Goal: Entertainment & Leisure: Browse casually

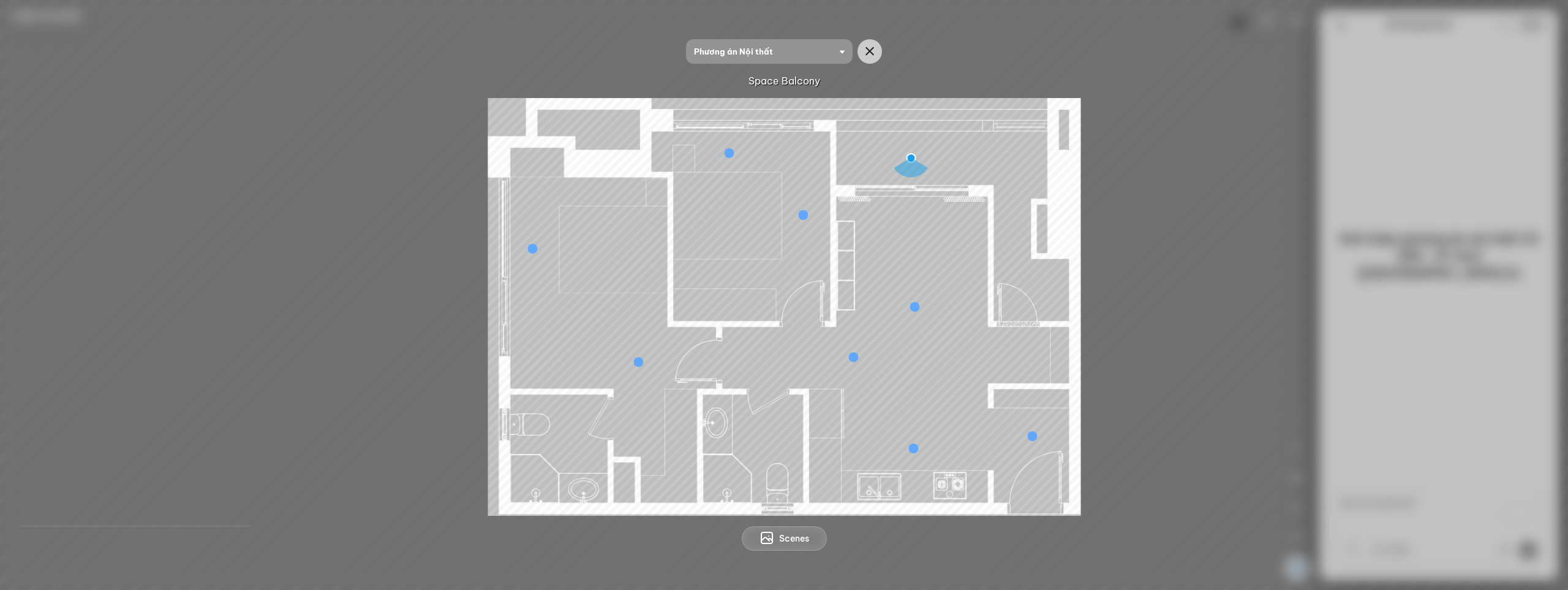
click at [438, 365] on div at bounding box center [784, 307] width 1509 height 418
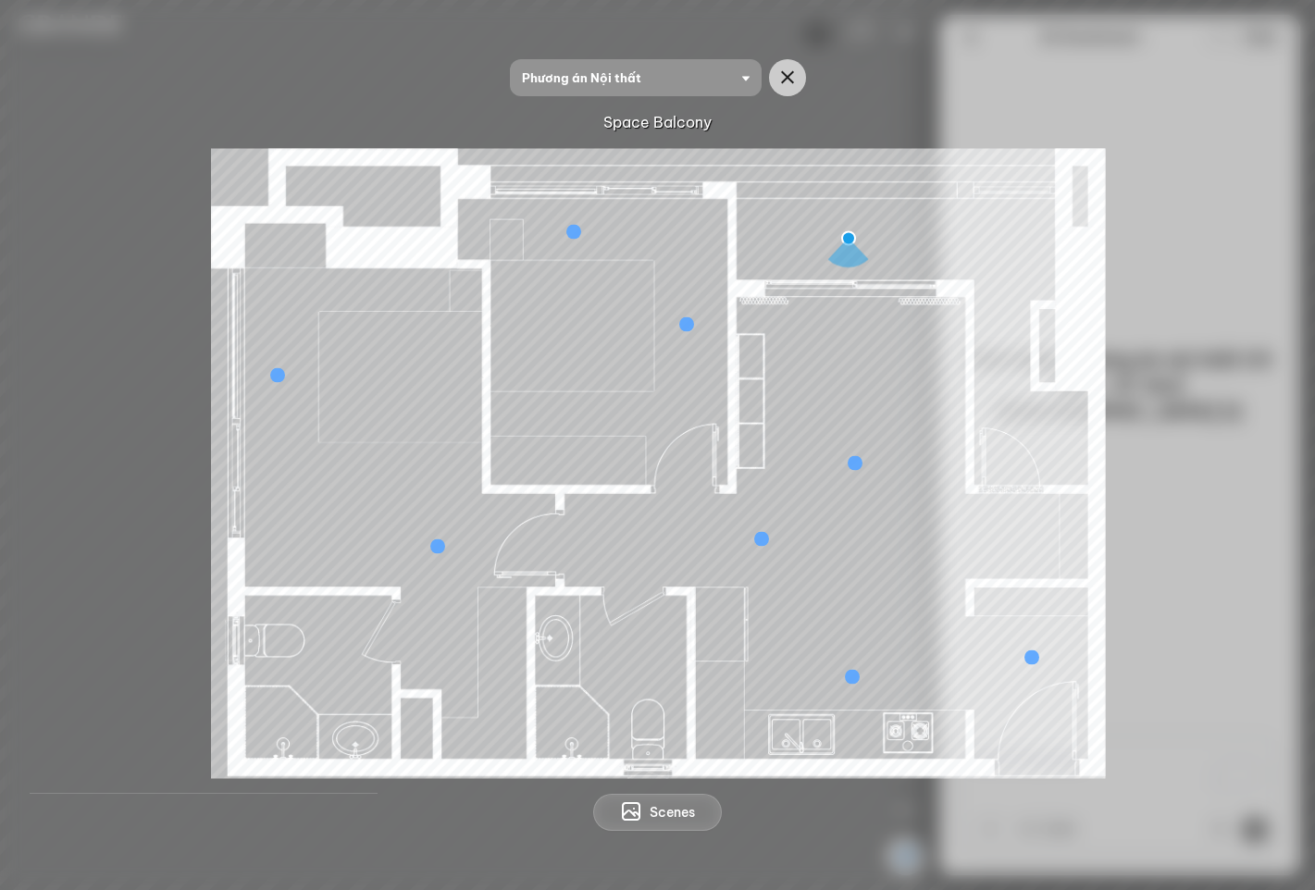
click at [1040, 122] on div "Space Balcony" at bounding box center [657, 122] width 1255 height 22
click at [798, 83] on icon "button" at bounding box center [787, 78] width 22 height 22
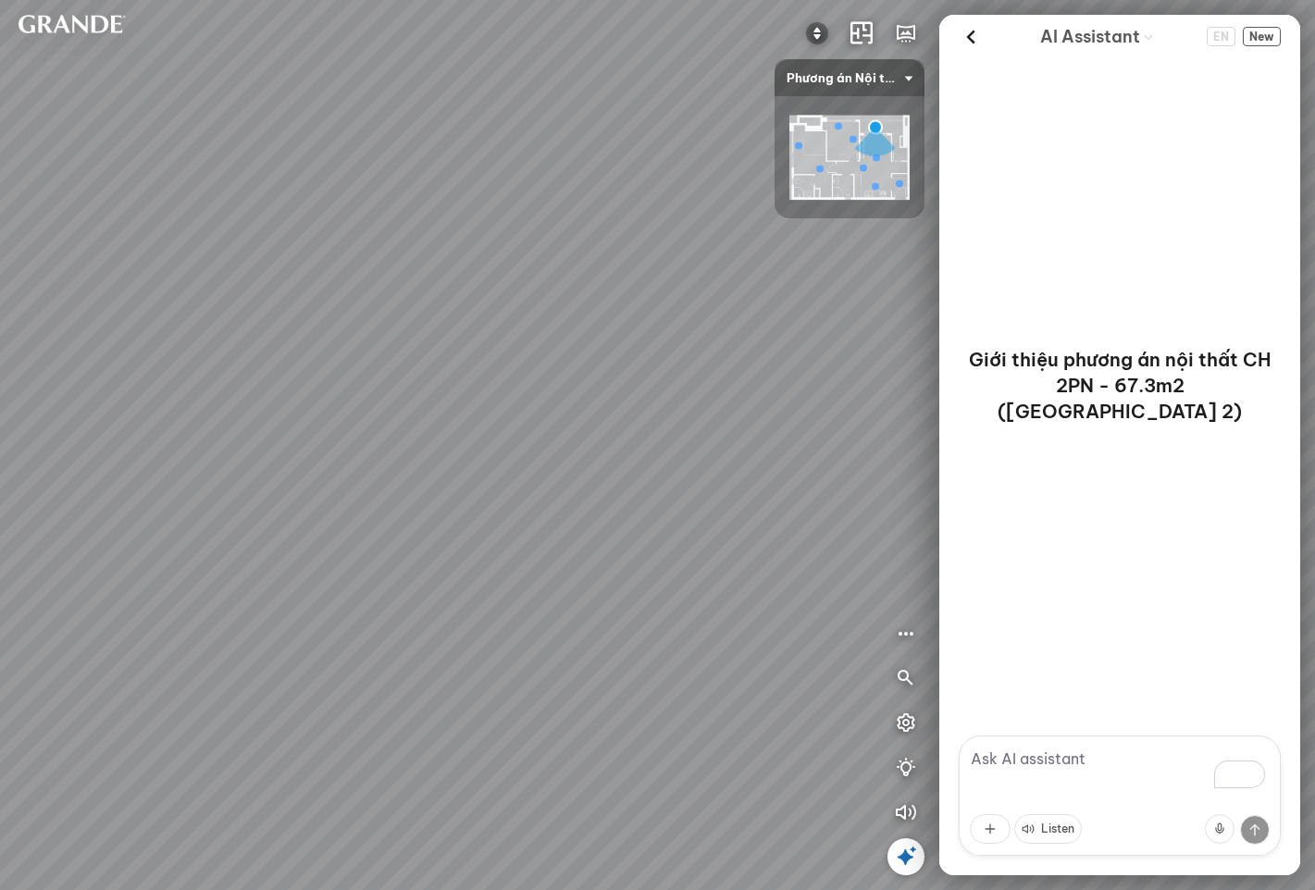
click at [891, 856] on div at bounding box center [905, 856] width 37 height 37
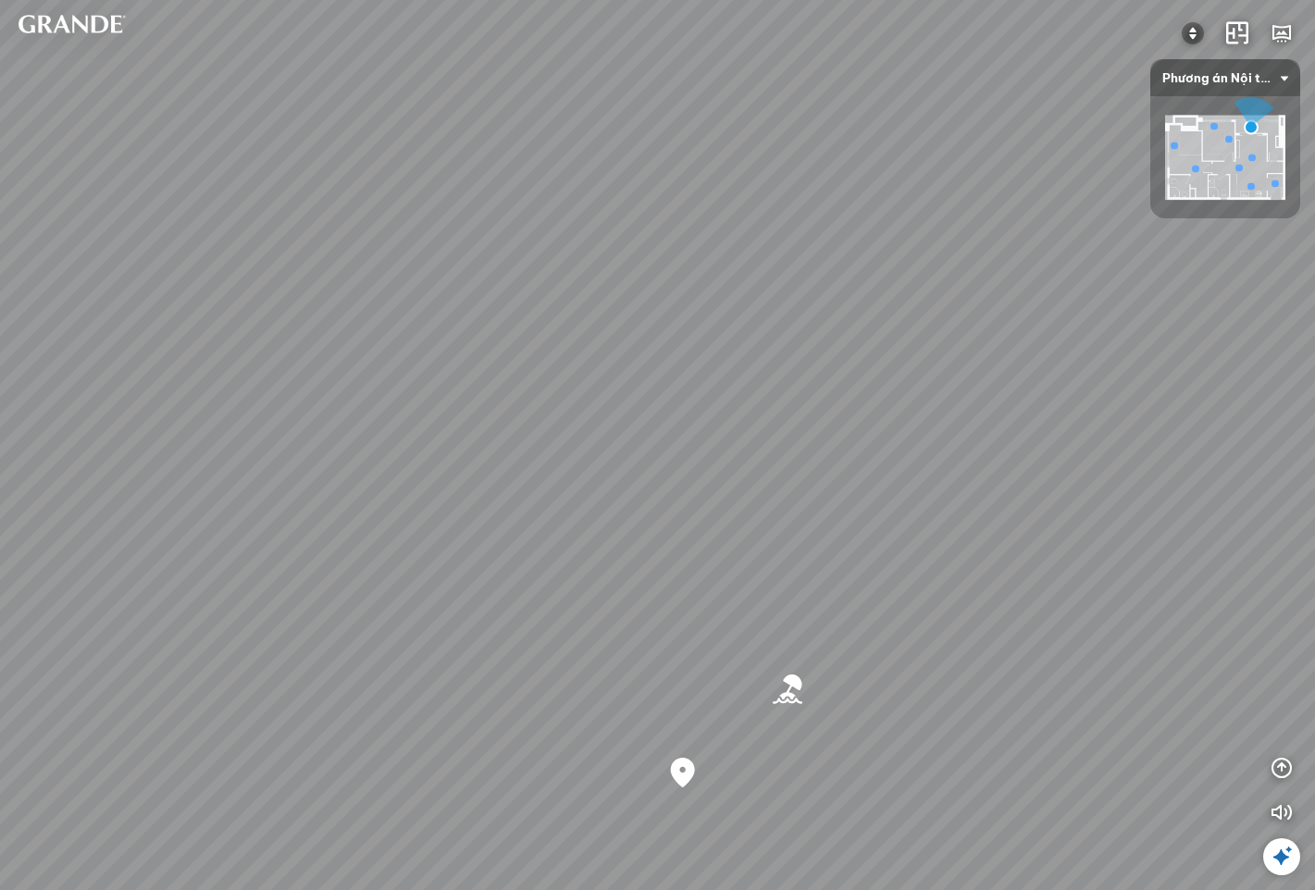
drag, startPoint x: 1053, startPoint y: 705, endPoint x: 451, endPoint y: 502, distance: 635.5
click at [460, 502] on div "Bãi biển [GEOGRAPHIC_DATA] Co Co River Regal One River project" at bounding box center [657, 445] width 1315 height 890
drag, startPoint x: 564, startPoint y: 527, endPoint x: 135, endPoint y: 524, distance: 429.3
click at [196, 524] on div "Bãi biển [GEOGRAPHIC_DATA] Co Co River Regal One River project" at bounding box center [657, 445] width 1315 height 890
drag, startPoint x: 526, startPoint y: 534, endPoint x: 243, endPoint y: 565, distance: 283.9
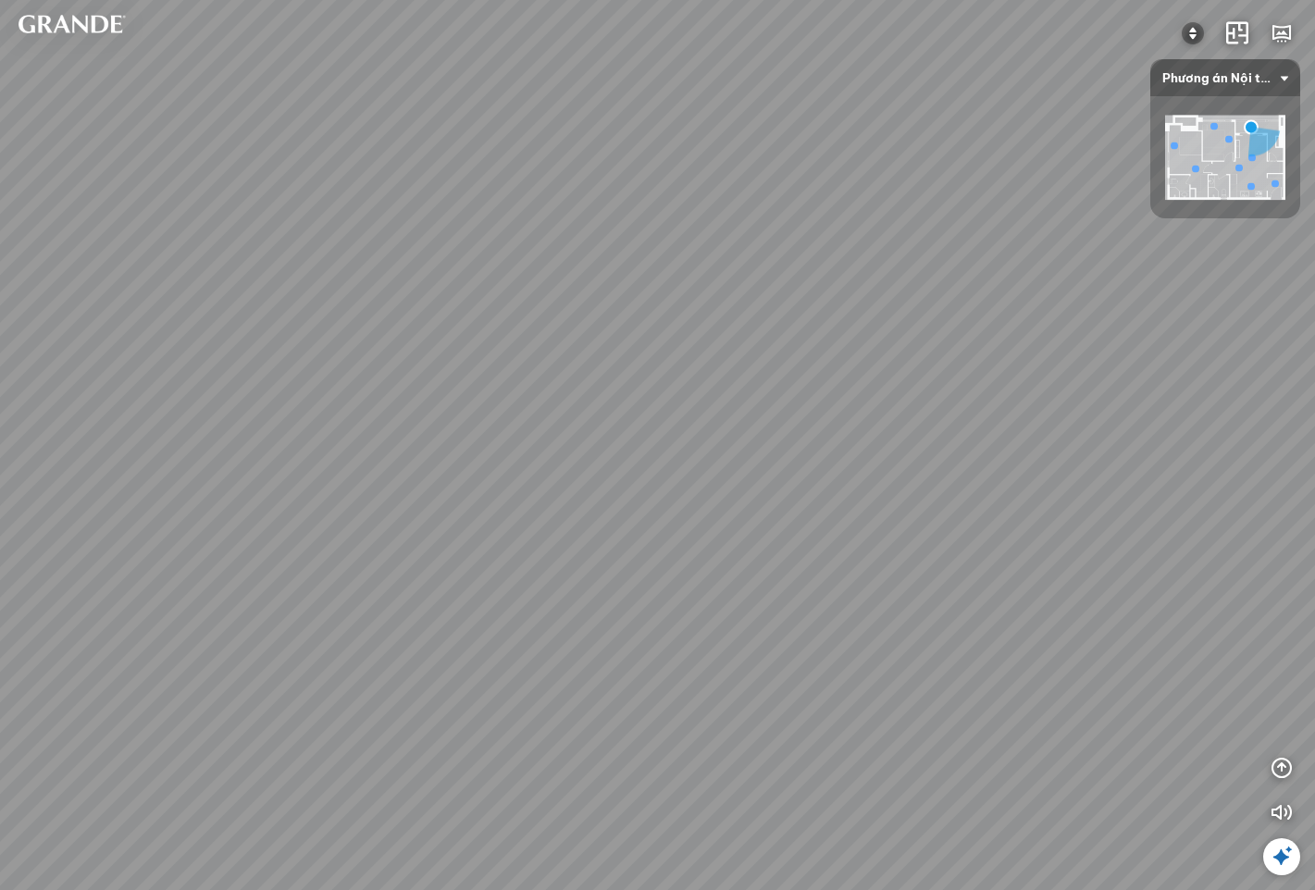
click at [242, 566] on div "Bãi biển [GEOGRAPHIC_DATA] Co Co River Regal One River project" at bounding box center [657, 445] width 1315 height 890
drag, startPoint x: 612, startPoint y: 580, endPoint x: 529, endPoint y: 324, distance: 269.5
click at [529, 324] on div "Bãi biển [GEOGRAPHIC_DATA] Co Co River Regal One River project" at bounding box center [657, 445] width 1315 height 890
click at [586, 501] on div "Bãi biển [GEOGRAPHIC_DATA] Co Co River Regal One River project" at bounding box center [657, 445] width 1315 height 890
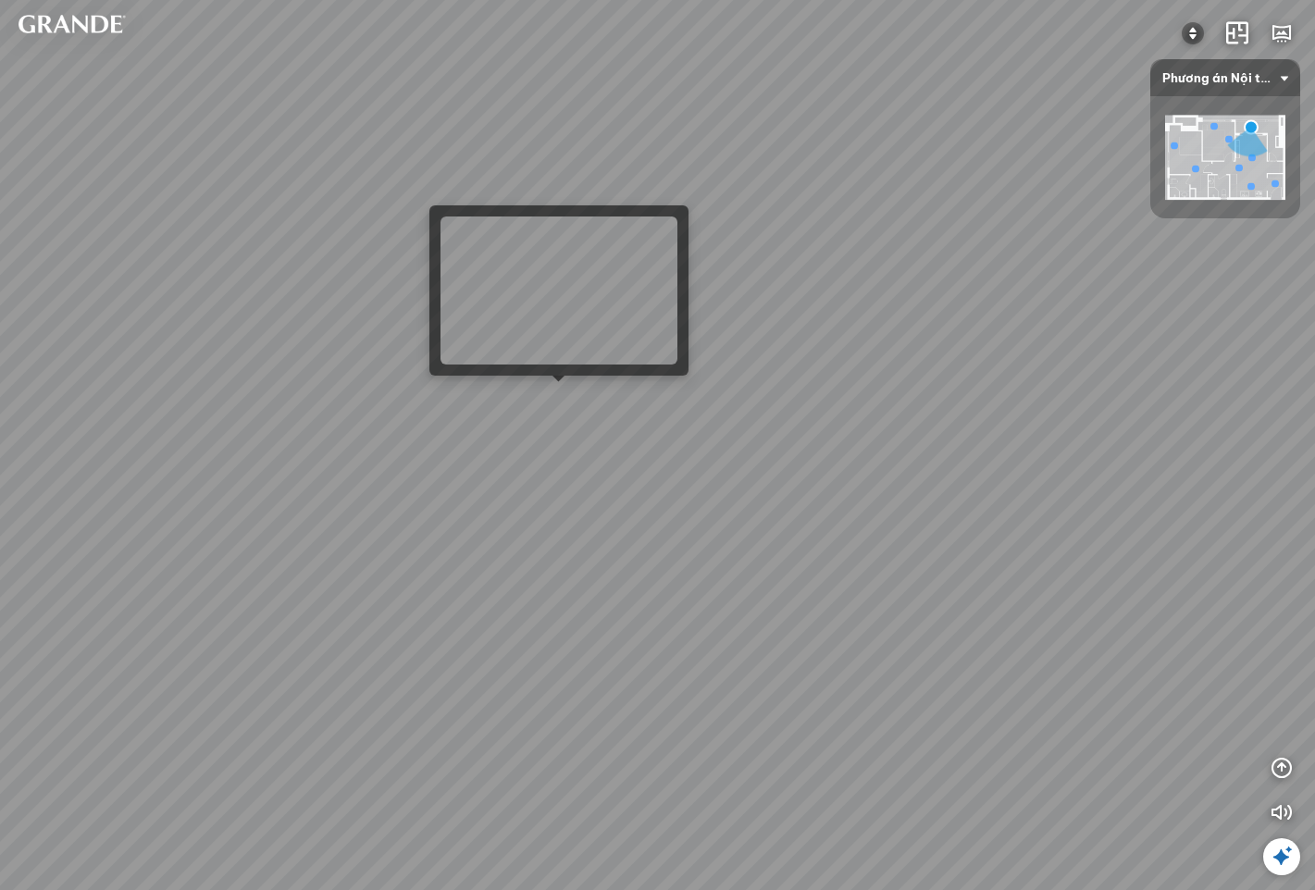
click at [566, 401] on div "Bãi biển [GEOGRAPHIC_DATA] Co Co River Regal One River project" at bounding box center [657, 445] width 1315 height 890
